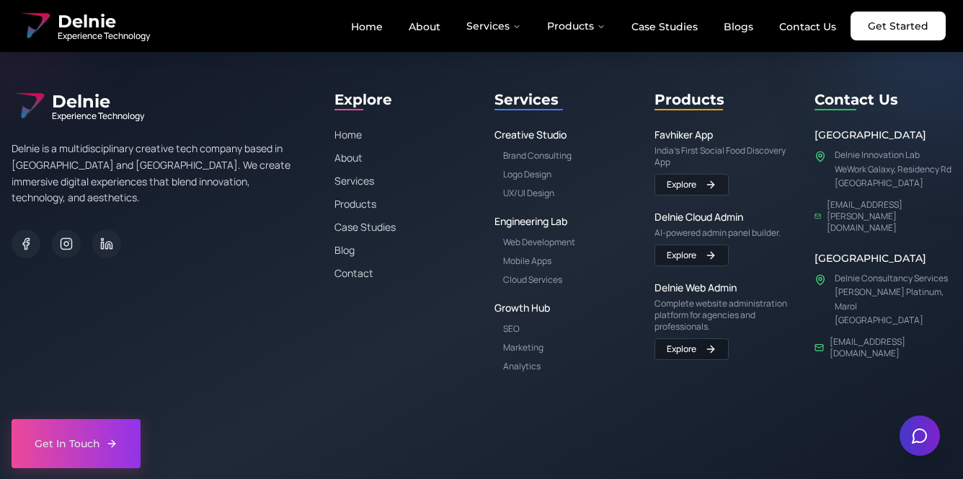
click at [85, 30] on span "Experience Technology" at bounding box center [104, 36] width 92 height 12
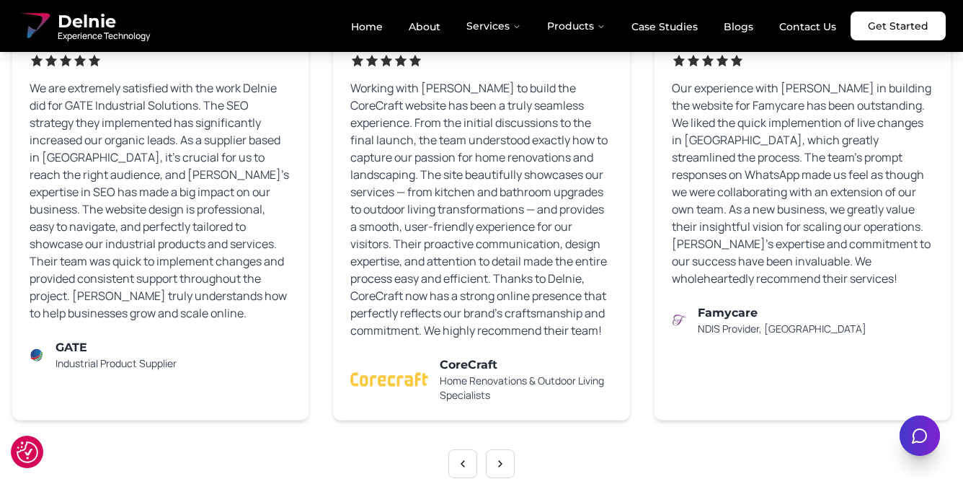
scroll to position [8864, 0]
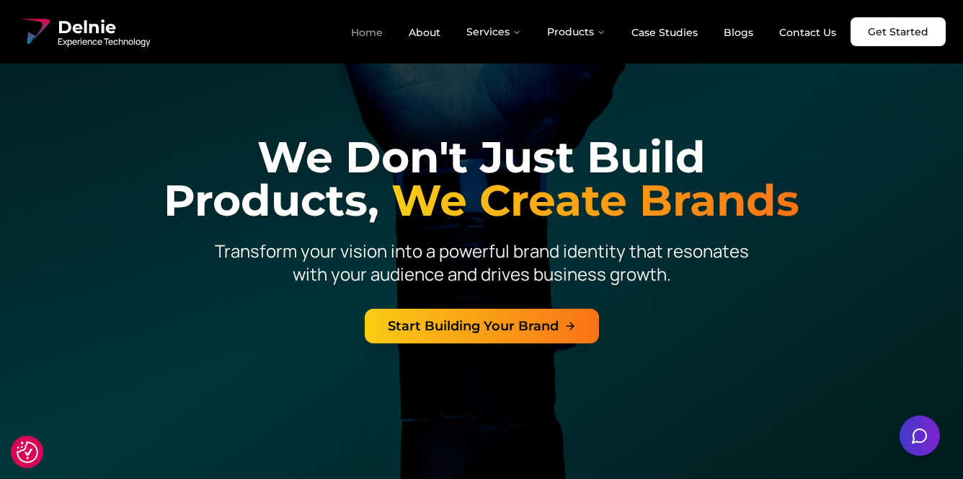
click at [377, 37] on link "Home" at bounding box center [367, 32] width 55 height 25
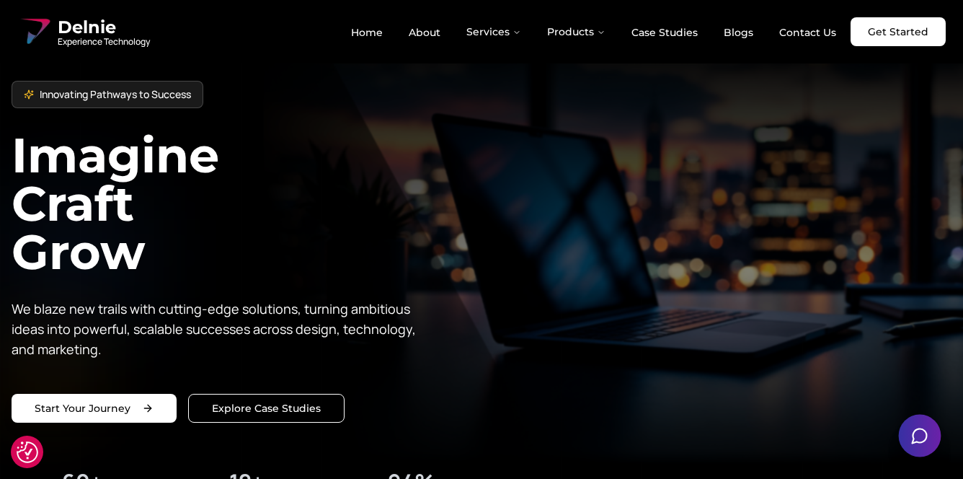
click at [921, 433] on icon "Open chat" at bounding box center [919, 435] width 18 height 18
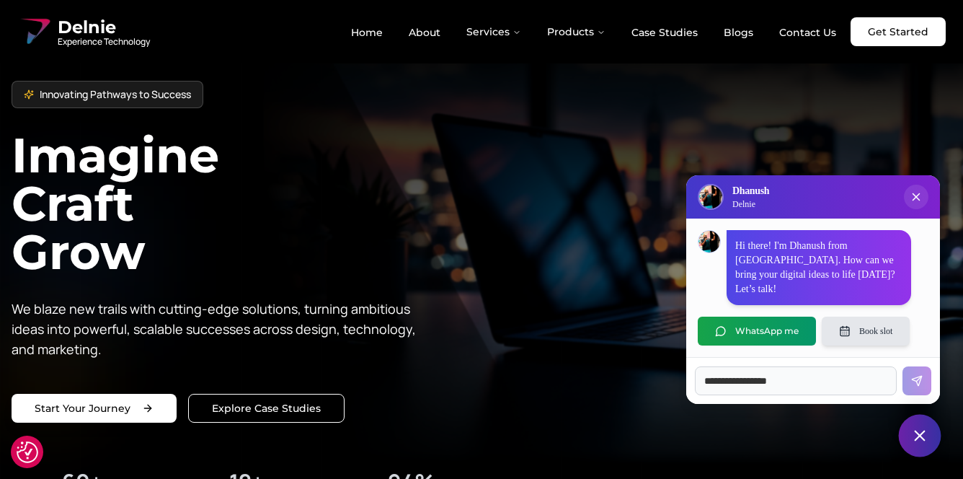
click at [882, 327] on button "Book slot" at bounding box center [866, 330] width 88 height 29
click at [913, 200] on icon "Close chat popup" at bounding box center [916, 196] width 7 height 7
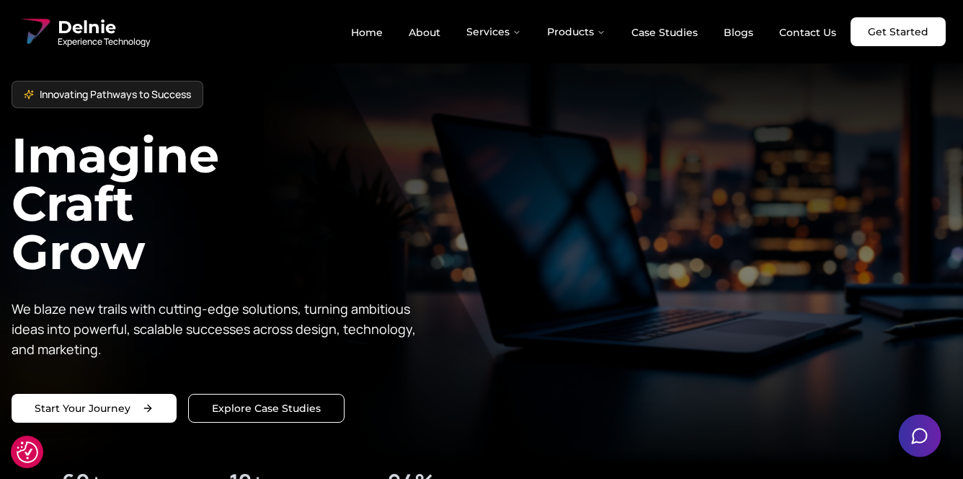
click at [923, 438] on icon "Open chat" at bounding box center [919, 435] width 18 height 18
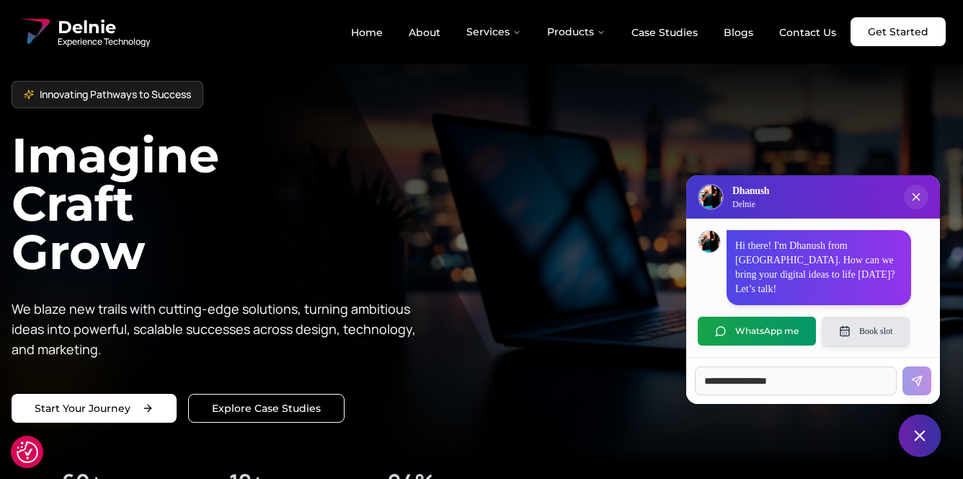
click at [869, 335] on button "Book slot" at bounding box center [866, 330] width 88 height 29
click at [762, 384] on input at bounding box center [796, 380] width 202 height 29
type input "**"
click at [903, 366] on button "Send message" at bounding box center [917, 380] width 29 height 29
click at [376, 32] on link "Home" at bounding box center [367, 32] width 55 height 25
